Goal: Information Seeking & Learning: Learn about a topic

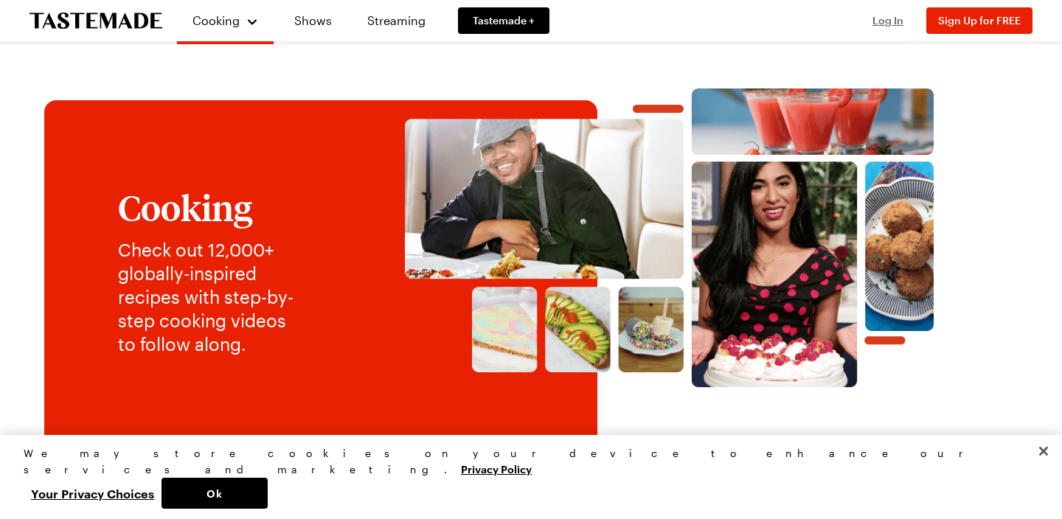
click at [883, 23] on span "Log In" at bounding box center [888, 20] width 31 height 13
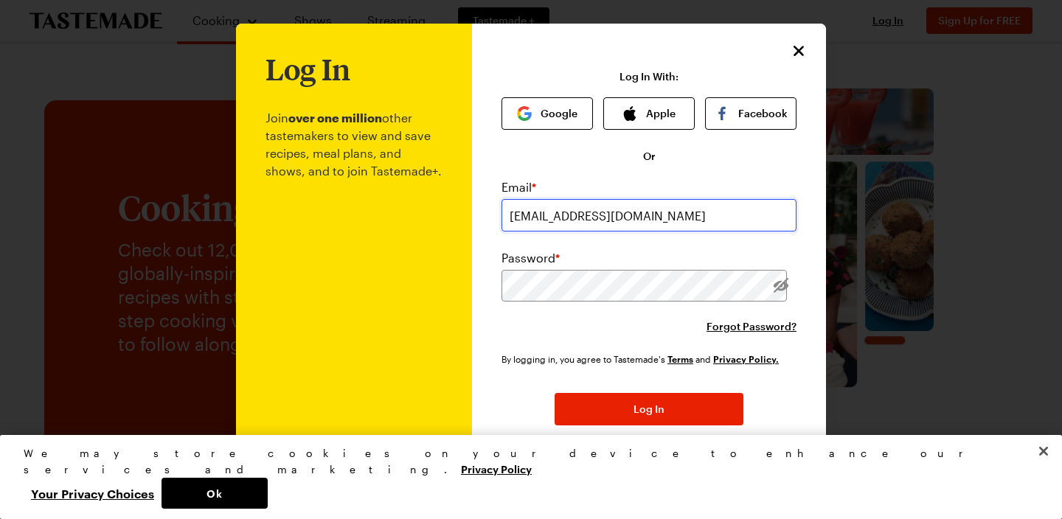
type input "[EMAIL_ADDRESS][DOMAIN_NAME]"
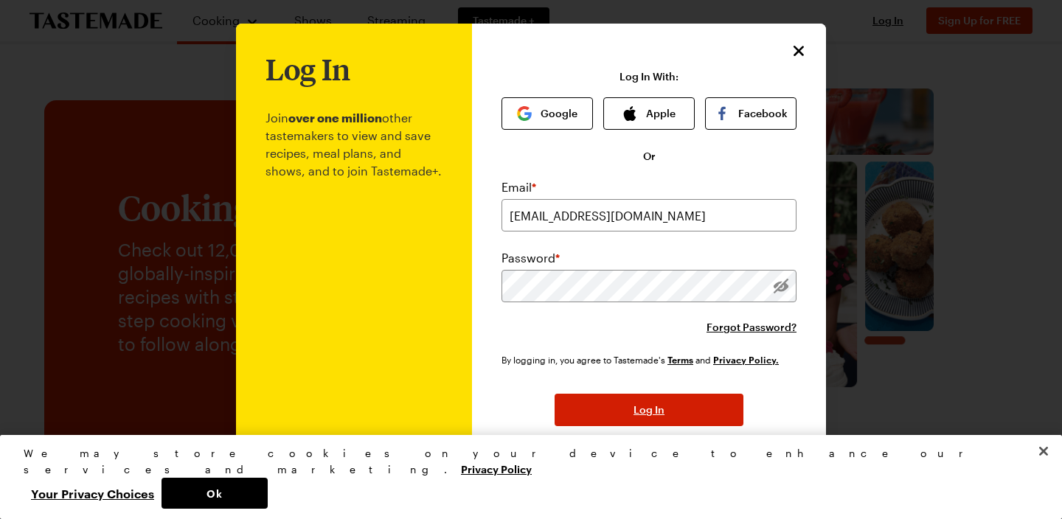
click at [650, 423] on button "Log In" at bounding box center [649, 410] width 189 height 32
click at [659, 415] on span "Log In" at bounding box center [649, 410] width 31 height 15
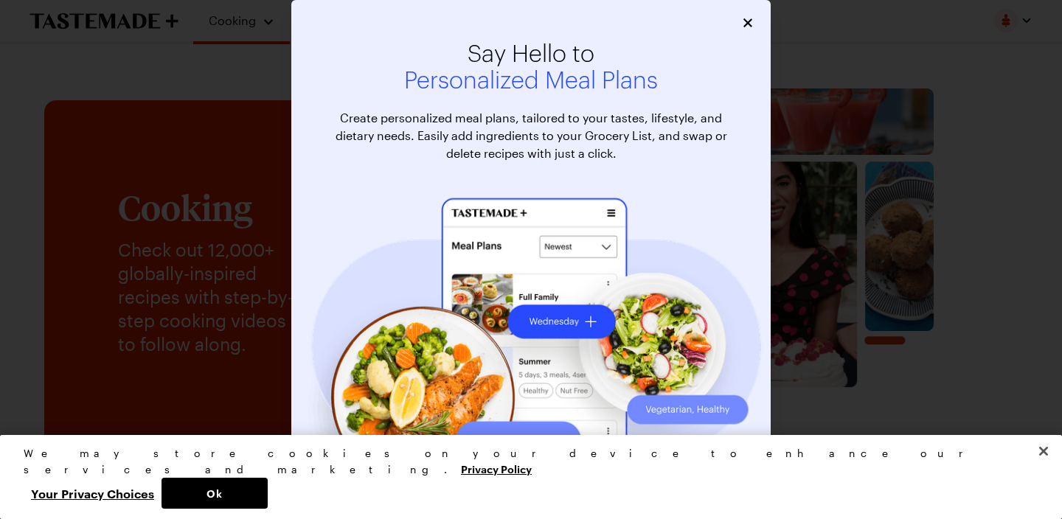
click at [750, 18] on icon "Close" at bounding box center [748, 22] width 15 height 15
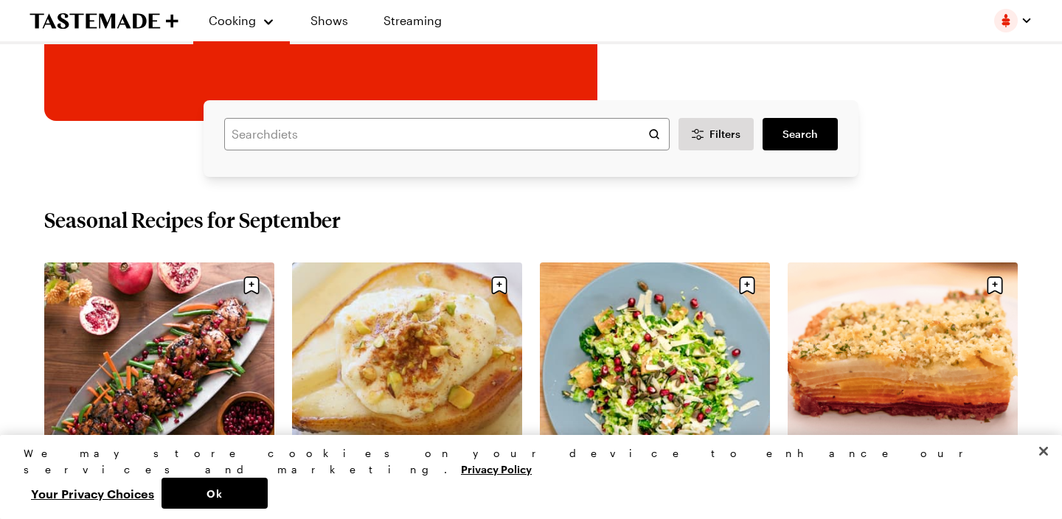
scroll to position [270, 0]
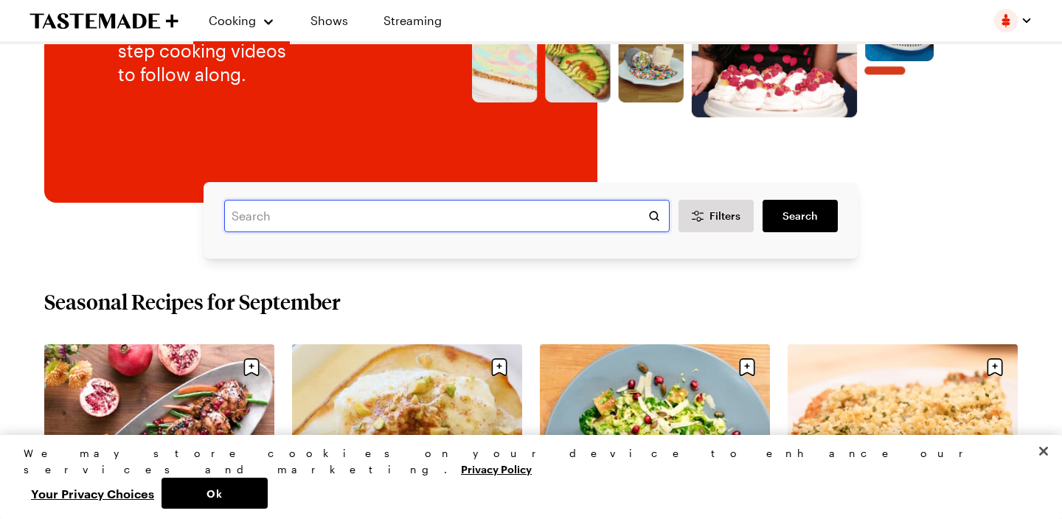
click at [469, 218] on input "text" at bounding box center [447, 216] width 446 height 32
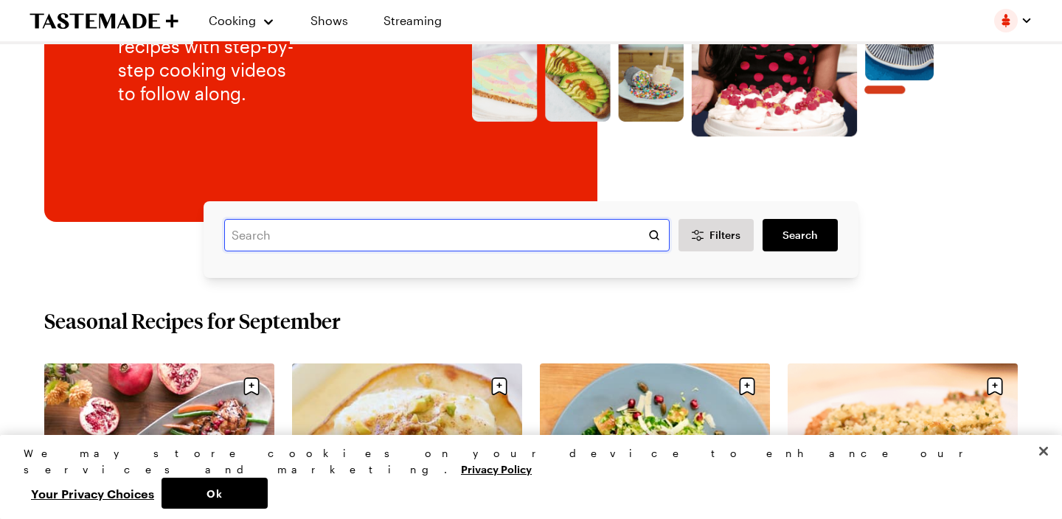
scroll to position [184, 0]
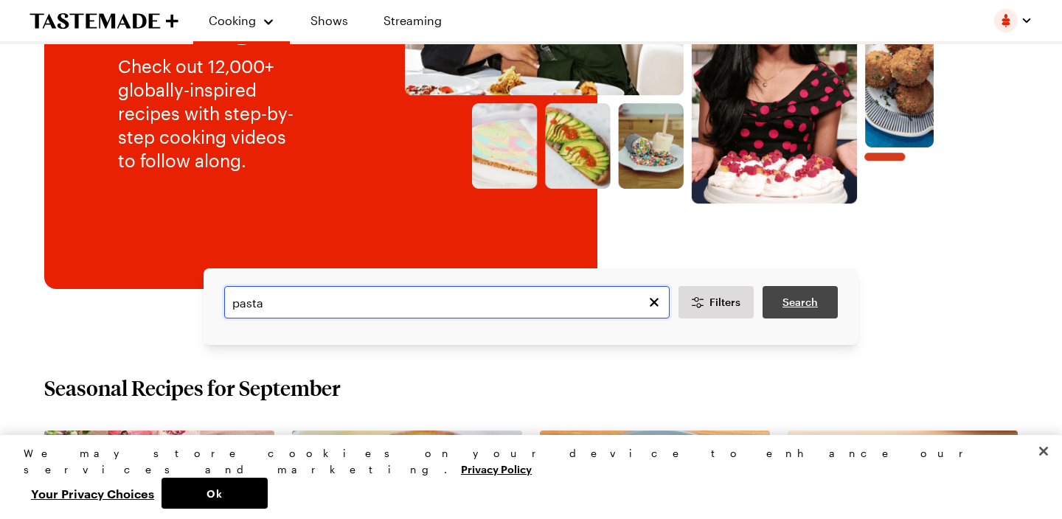
type input "pasta"
click at [790, 302] on span "Search" at bounding box center [800, 302] width 35 height 15
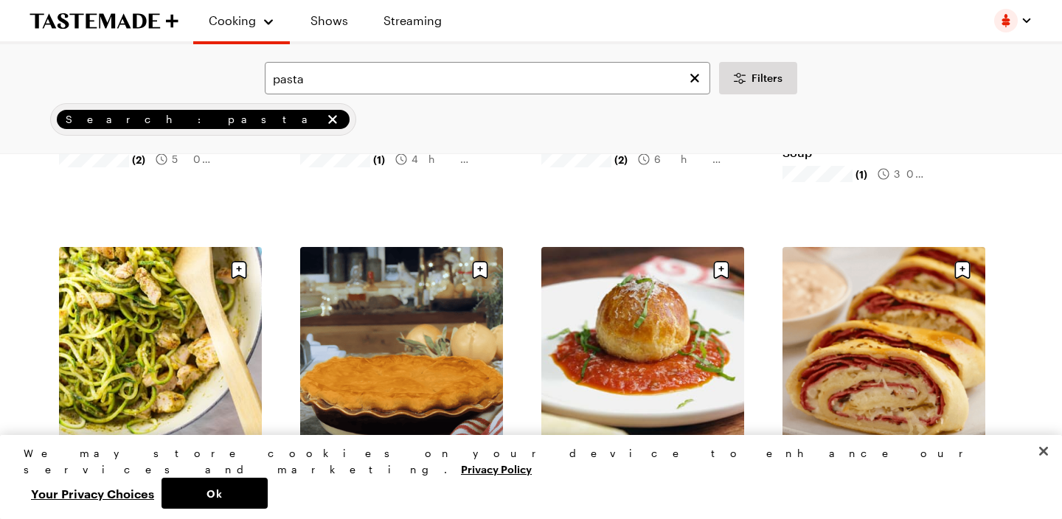
scroll to position [1423, 0]
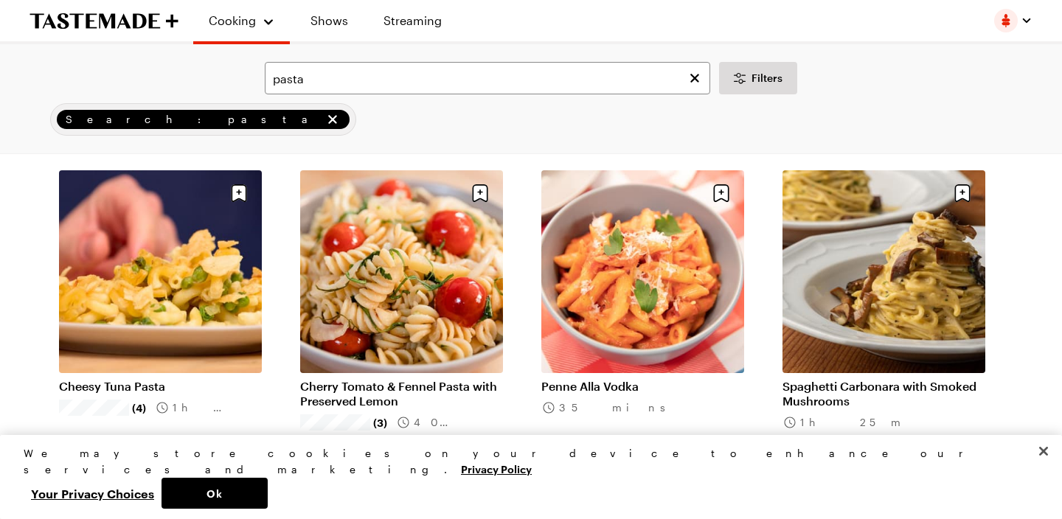
scroll to position [2107, 0]
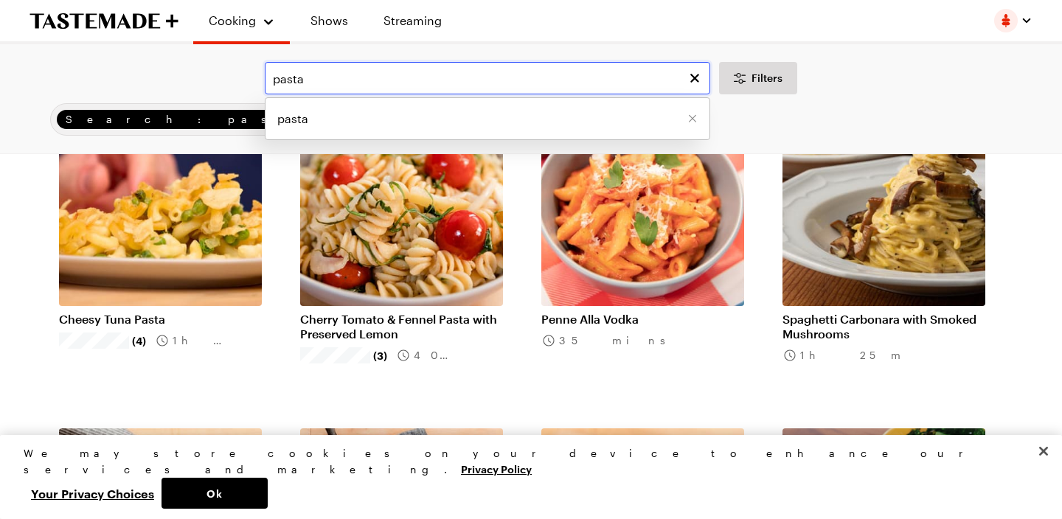
click at [275, 78] on input "pasta" at bounding box center [488, 78] width 446 height 32
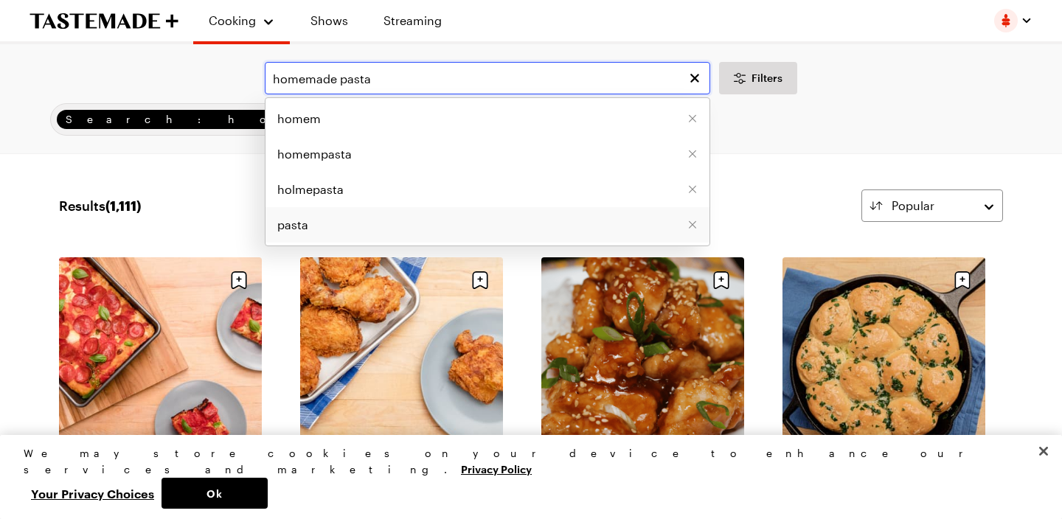
type input "homemade pasta"
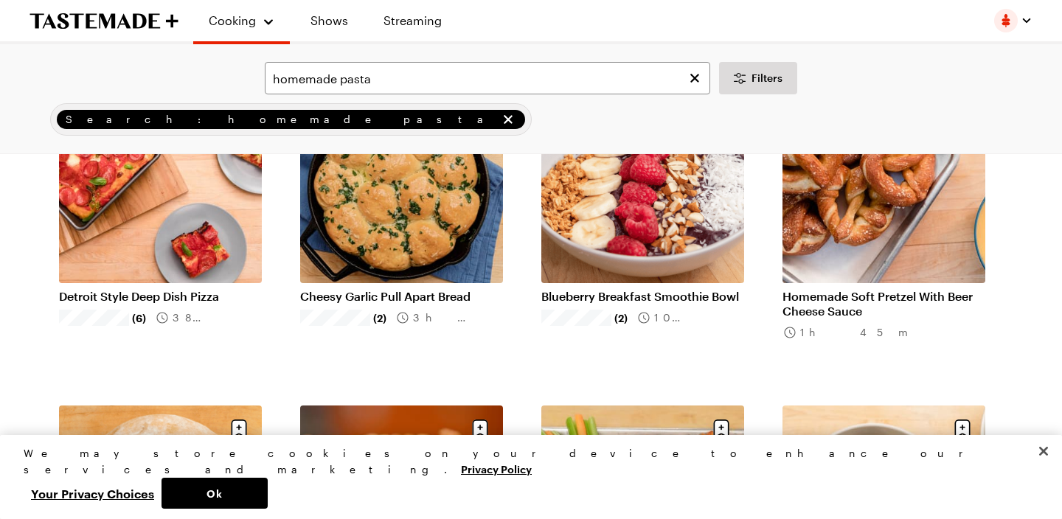
scroll to position [177, 0]
click at [142, 289] on link "Detroit Style Deep Dish Pizza" at bounding box center [160, 296] width 203 height 15
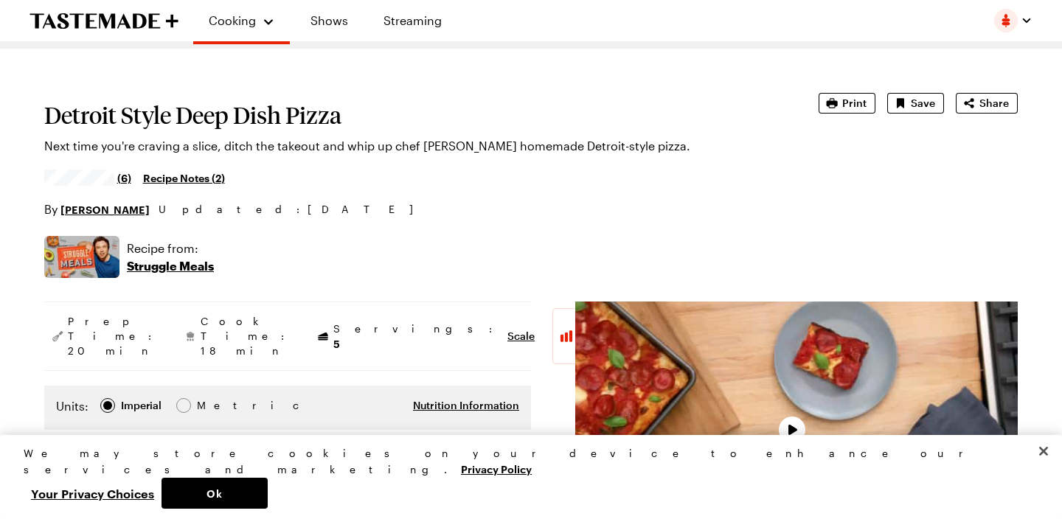
scroll to position [53, 0]
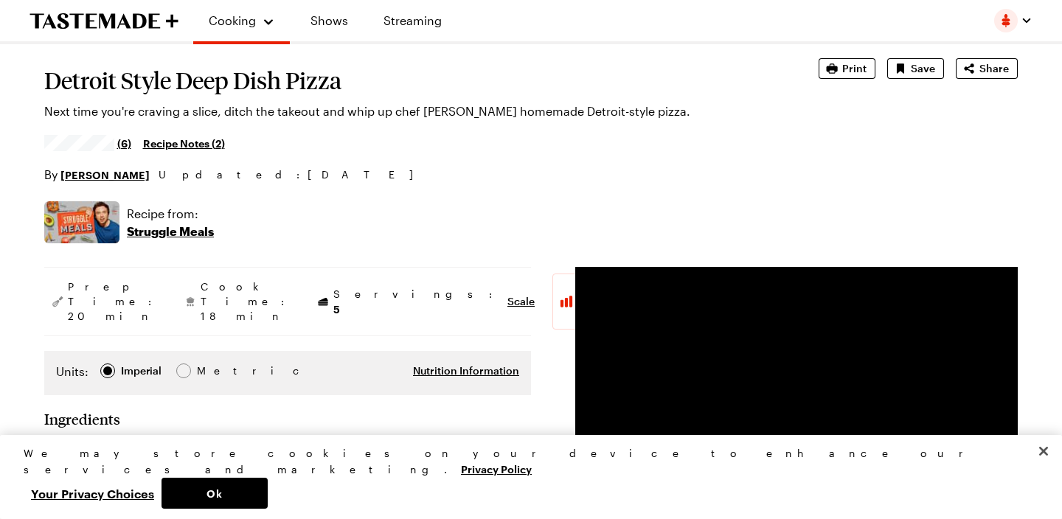
type textarea "x"
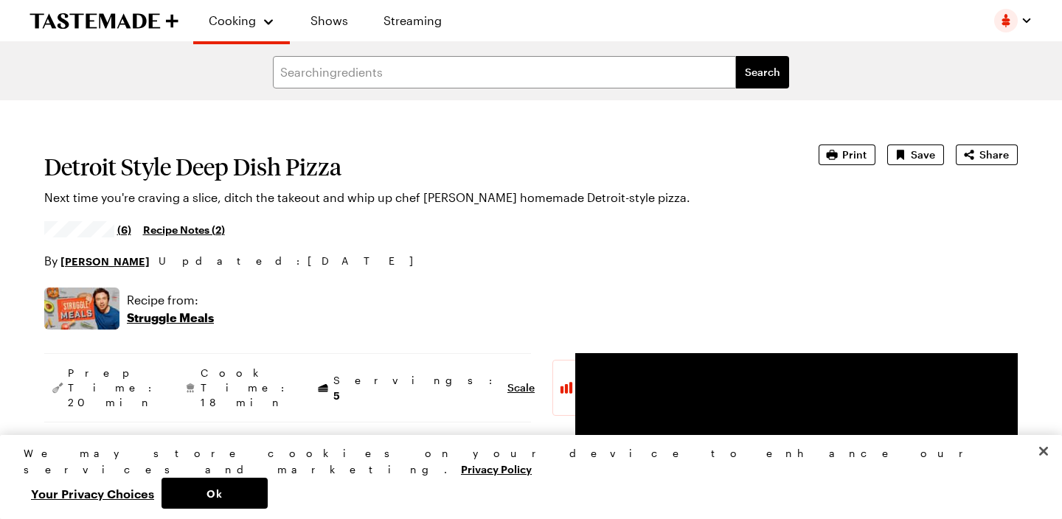
scroll to position [0, 0]
click at [334, 18] on link "Shows" at bounding box center [329, 20] width 67 height 41
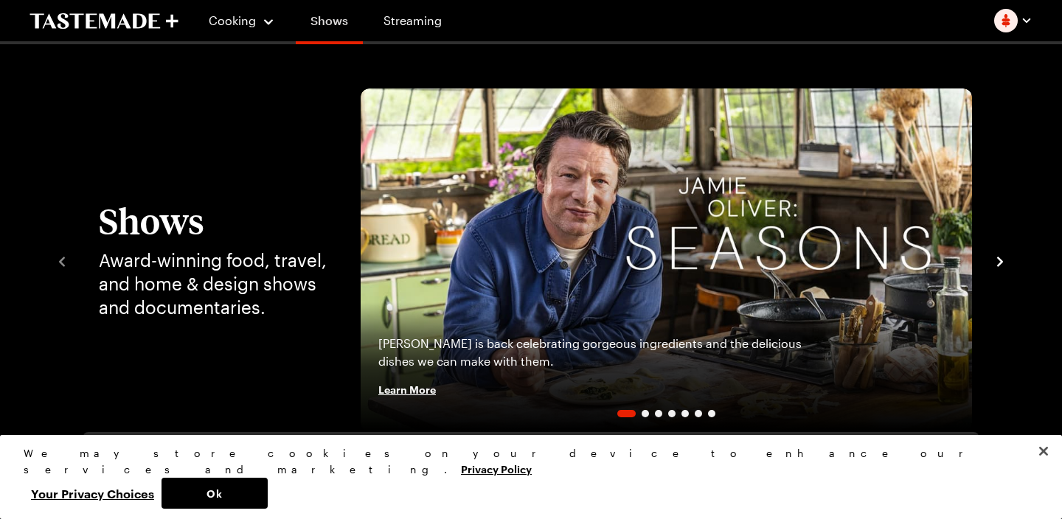
click at [334, 18] on link "Shows" at bounding box center [329, 23] width 67 height 41
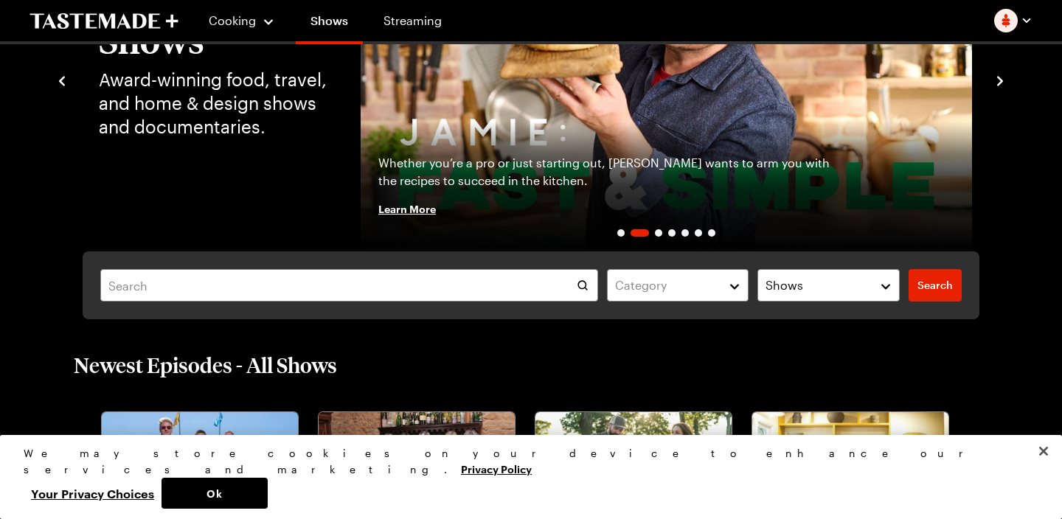
scroll to position [159, 0]
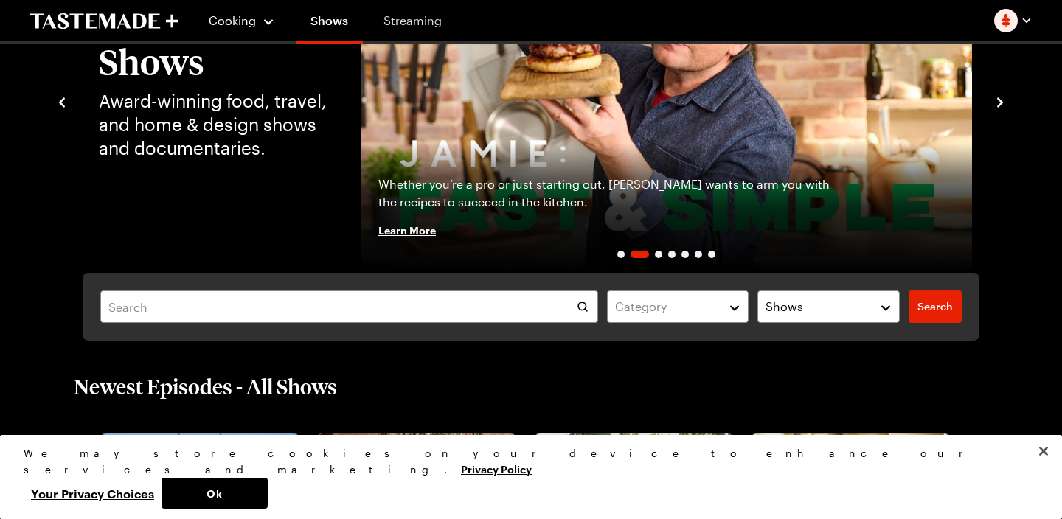
click at [425, 25] on link "Streaming" at bounding box center [413, 20] width 88 height 41
